Goal: Task Accomplishment & Management: Use online tool/utility

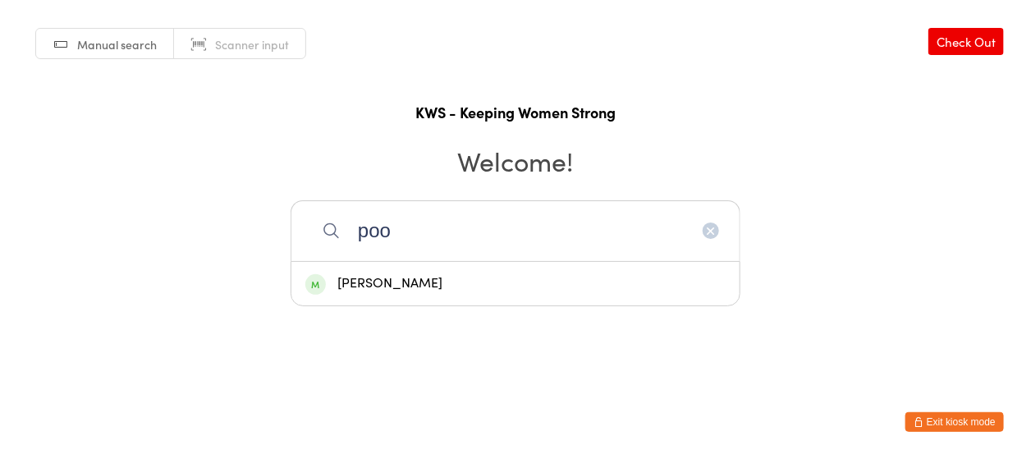
type input "poo"
click at [431, 278] on div "[PERSON_NAME]" at bounding box center [516, 284] width 420 height 22
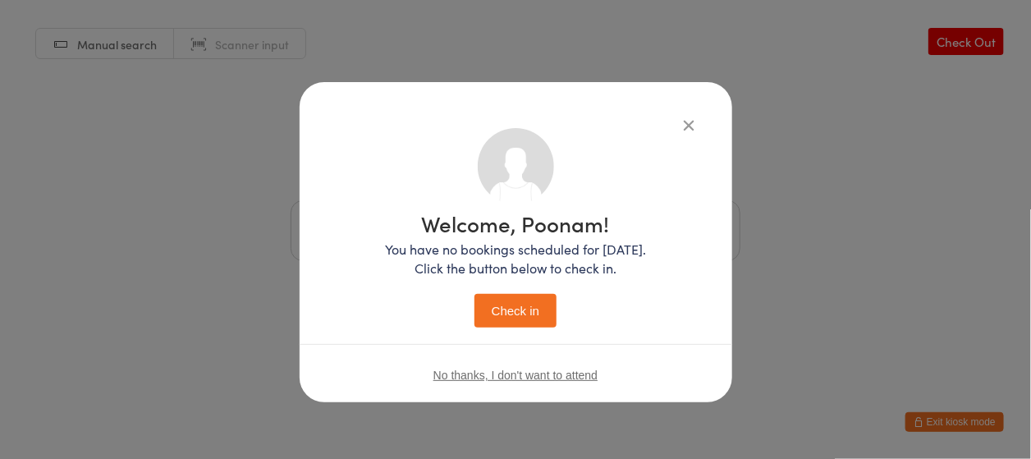
click at [494, 307] on button "Check in" at bounding box center [516, 311] width 82 height 34
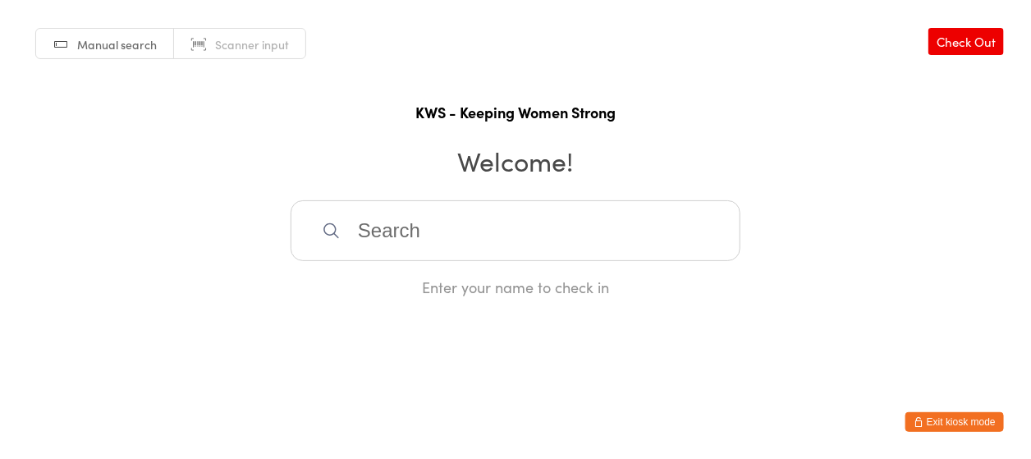
click at [373, 233] on input "search" at bounding box center [516, 230] width 450 height 61
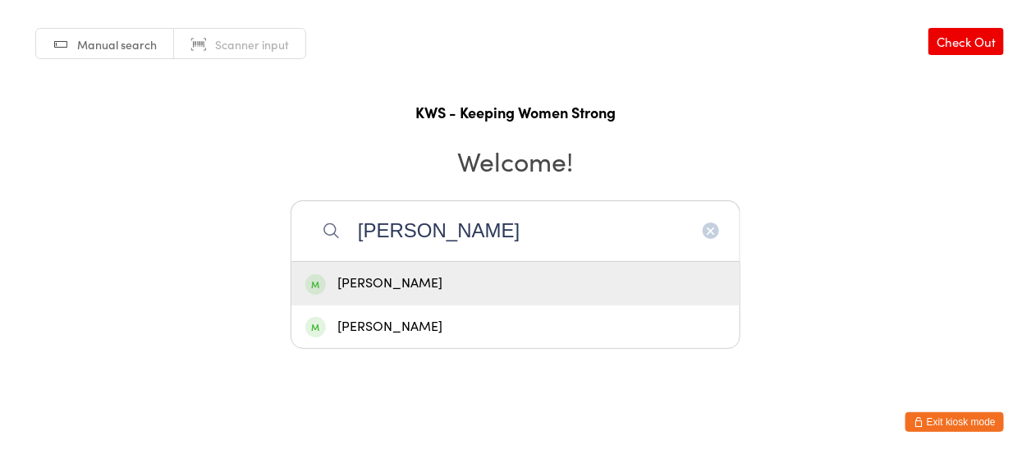
type input "[PERSON_NAME]"
click at [420, 290] on div "[PERSON_NAME]" at bounding box center [516, 284] width 420 height 22
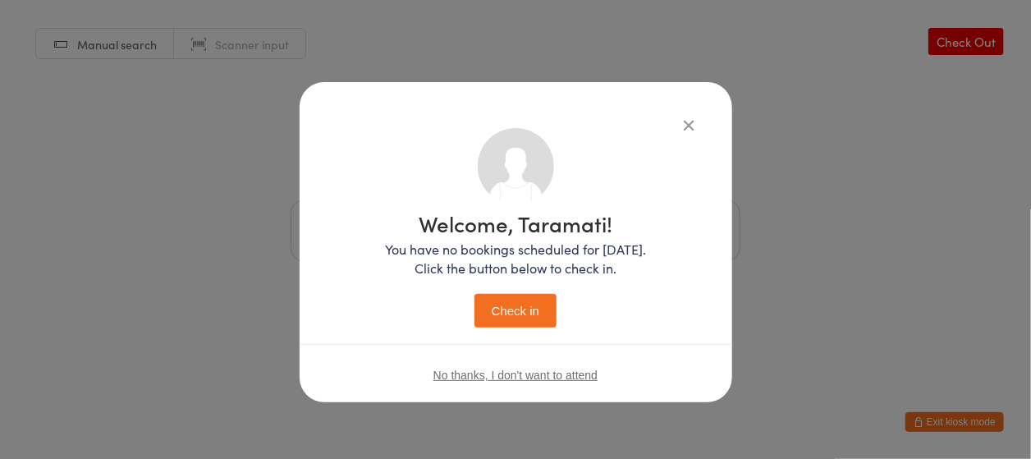
click at [517, 320] on button "Check in" at bounding box center [516, 311] width 82 height 34
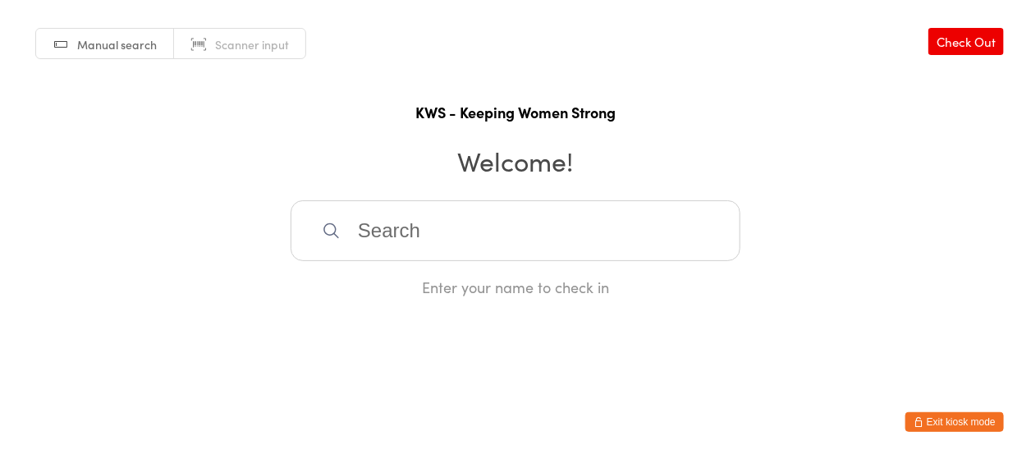
click at [460, 252] on input "search" at bounding box center [516, 230] width 450 height 61
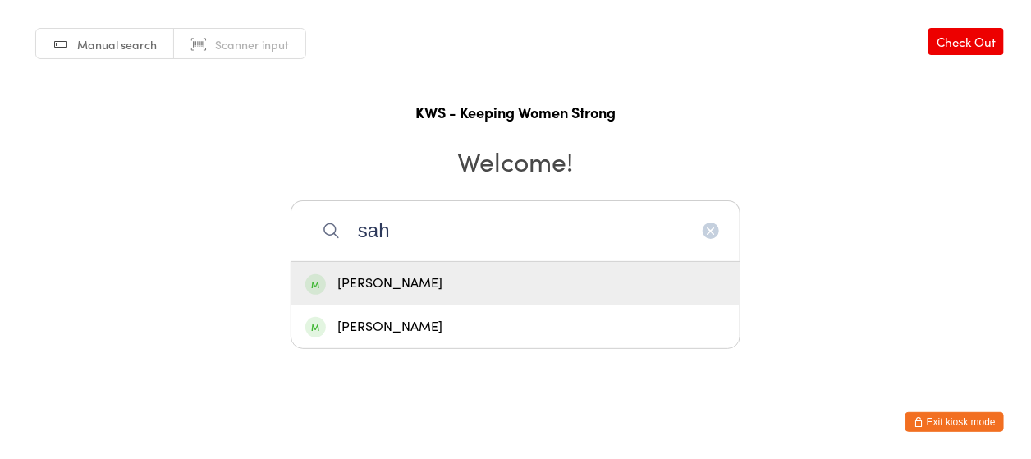
type input "sah"
click at [403, 283] on div "[PERSON_NAME]" at bounding box center [516, 284] width 420 height 22
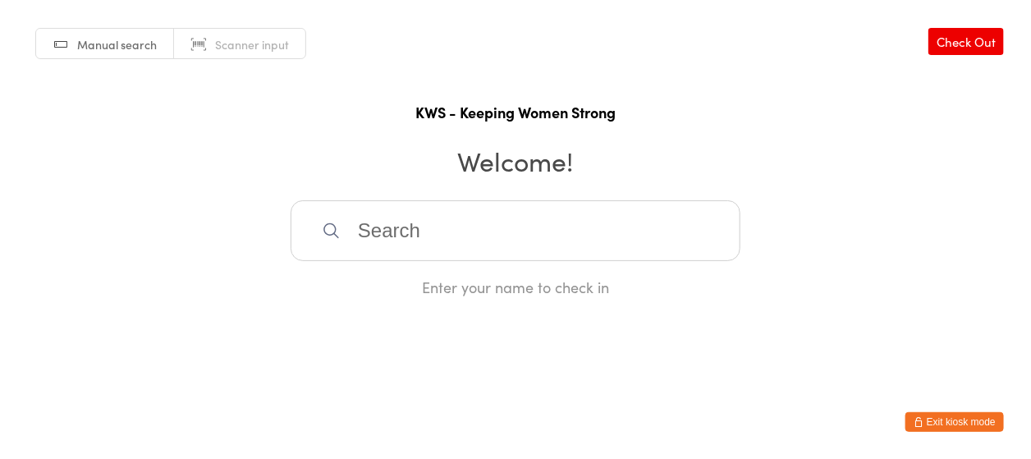
click at [403, 283] on div "Enter your name to check in" at bounding box center [516, 287] width 450 height 21
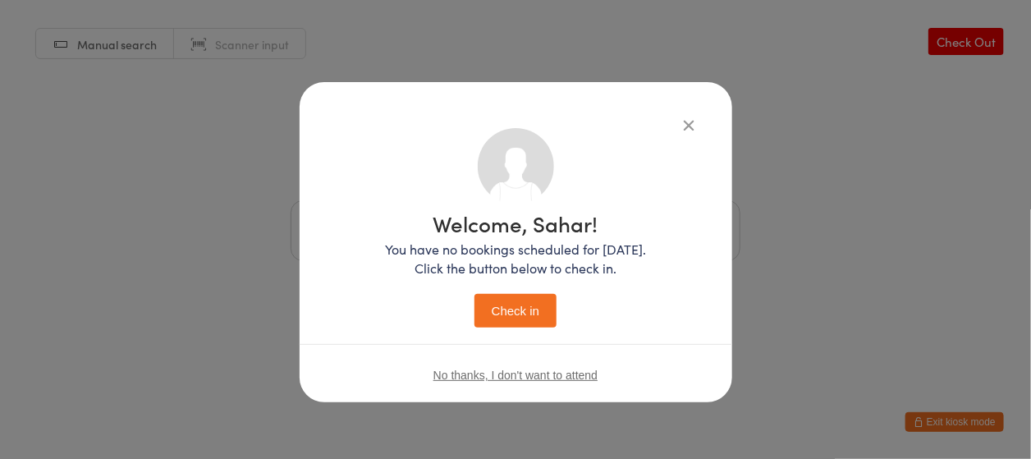
click at [514, 297] on button "Check in" at bounding box center [516, 311] width 82 height 34
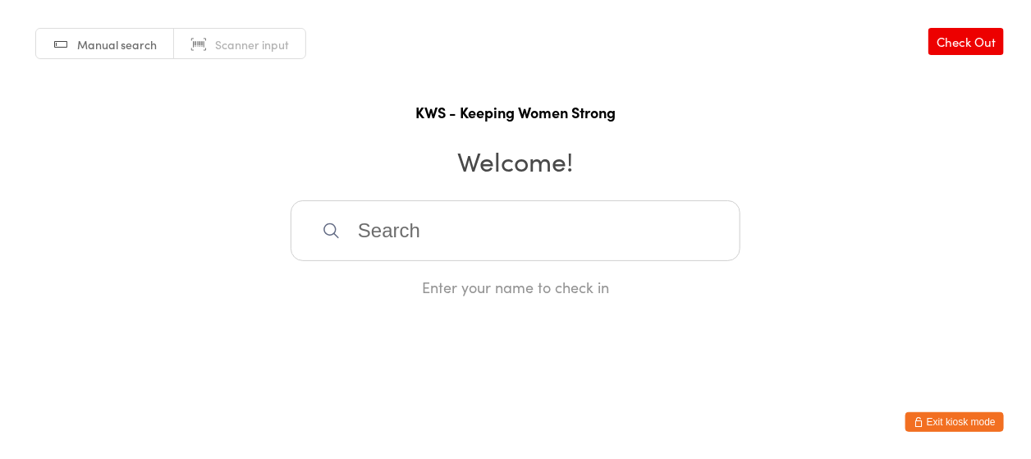
click at [380, 218] on input "search" at bounding box center [516, 230] width 450 height 61
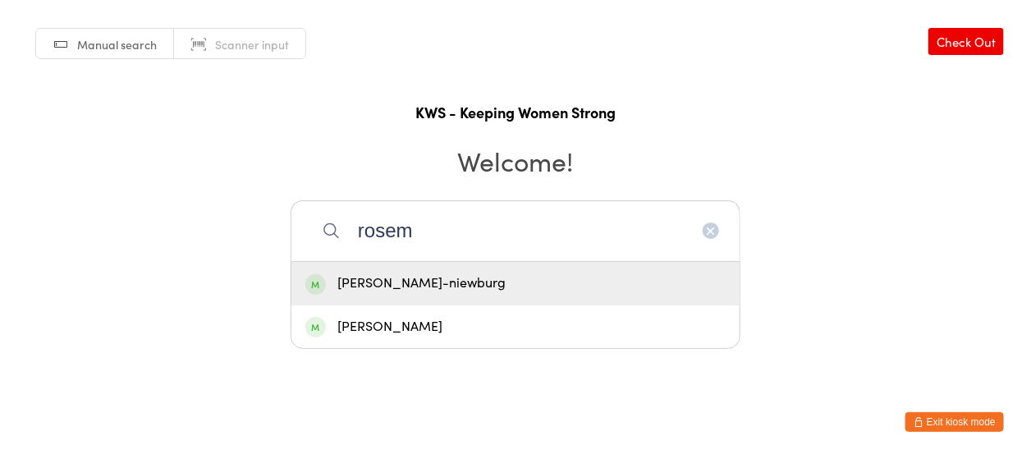
type input "rosem"
click at [367, 290] on div "[PERSON_NAME]-niewburg" at bounding box center [516, 284] width 420 height 22
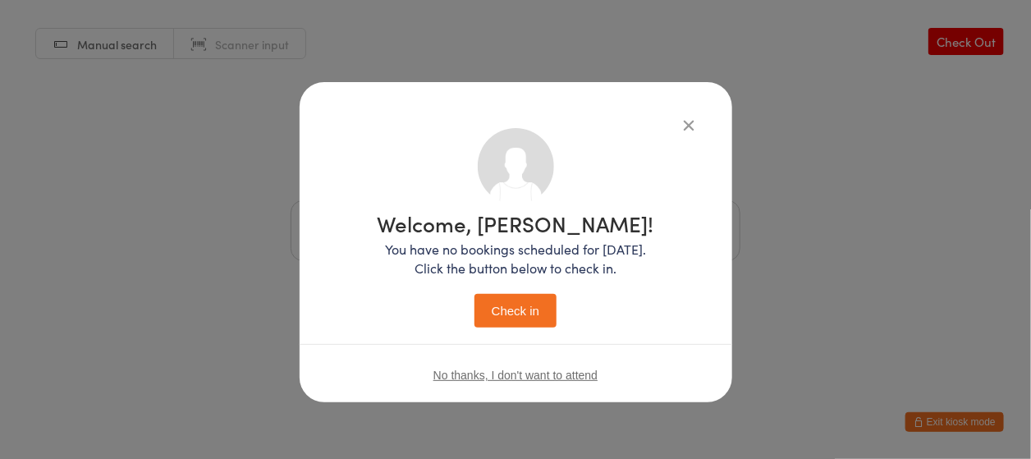
click at [540, 315] on button "Check in" at bounding box center [516, 311] width 82 height 34
